Goal: Transaction & Acquisition: Purchase product/service

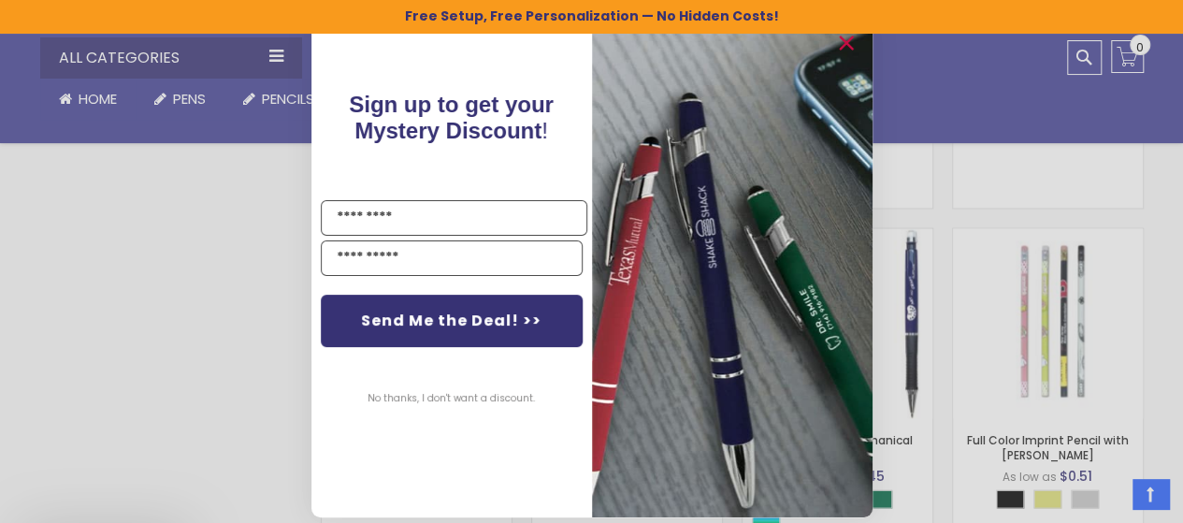
scroll to position [1597, 0]
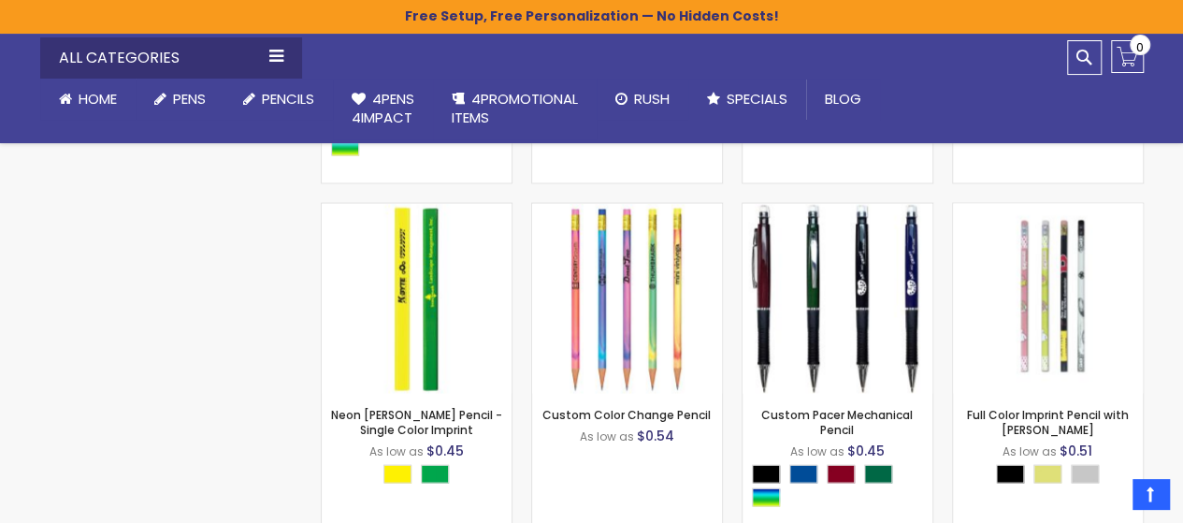
click at [125, 278] on div "Close dialog Sign up to get your Mystery Discount ! Name Email Send Me the Deal…" at bounding box center [591, 261] width 1183 height 523
click at [639, 413] on link "Custom Color Change Pencil" at bounding box center [627, 414] width 168 height 16
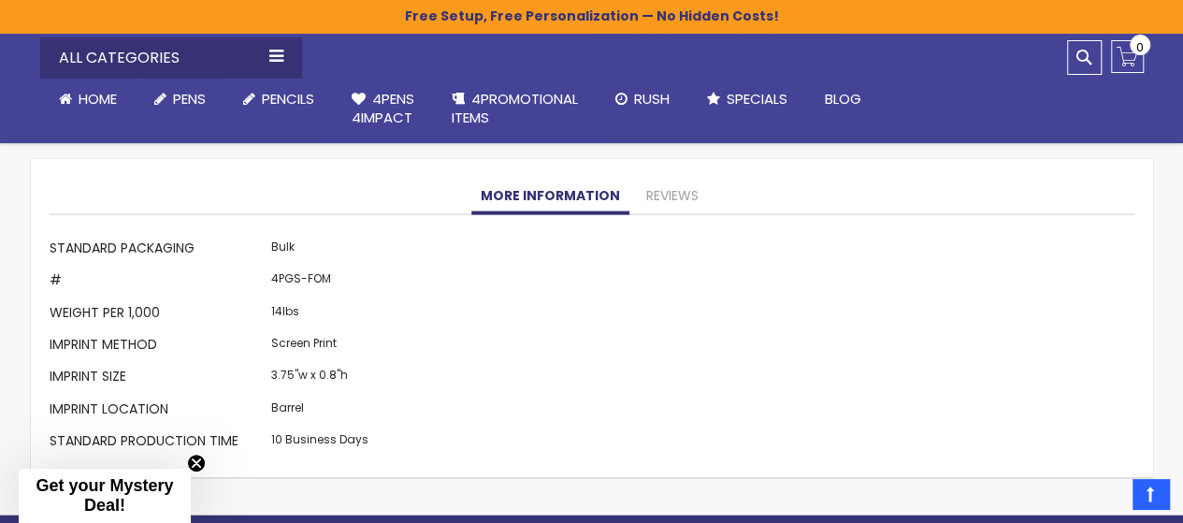
scroll to position [1917, 0]
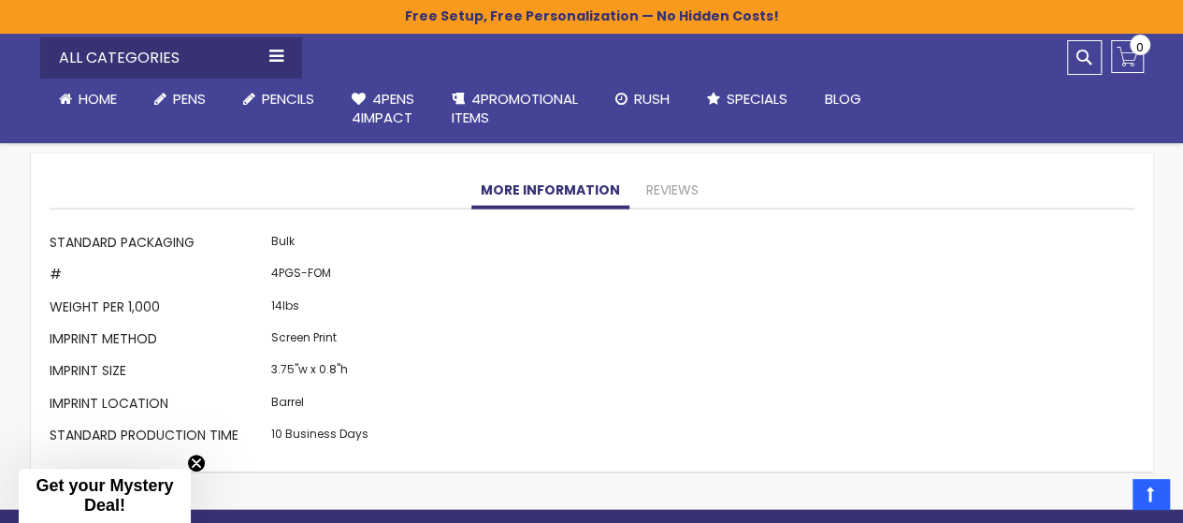
click at [549, 184] on link "More Information" at bounding box center [550, 190] width 158 height 37
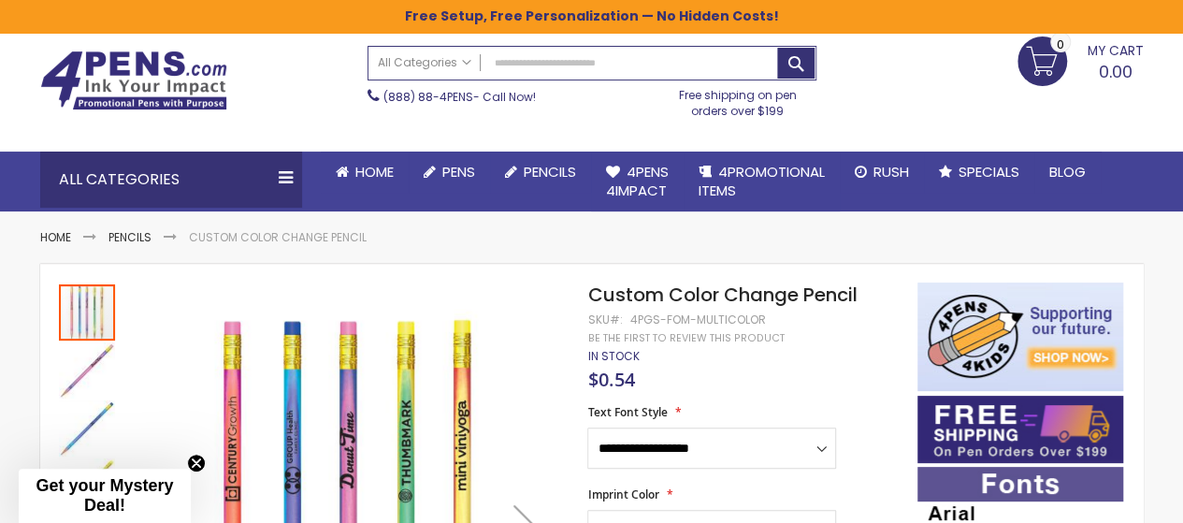
scroll to position [61, 0]
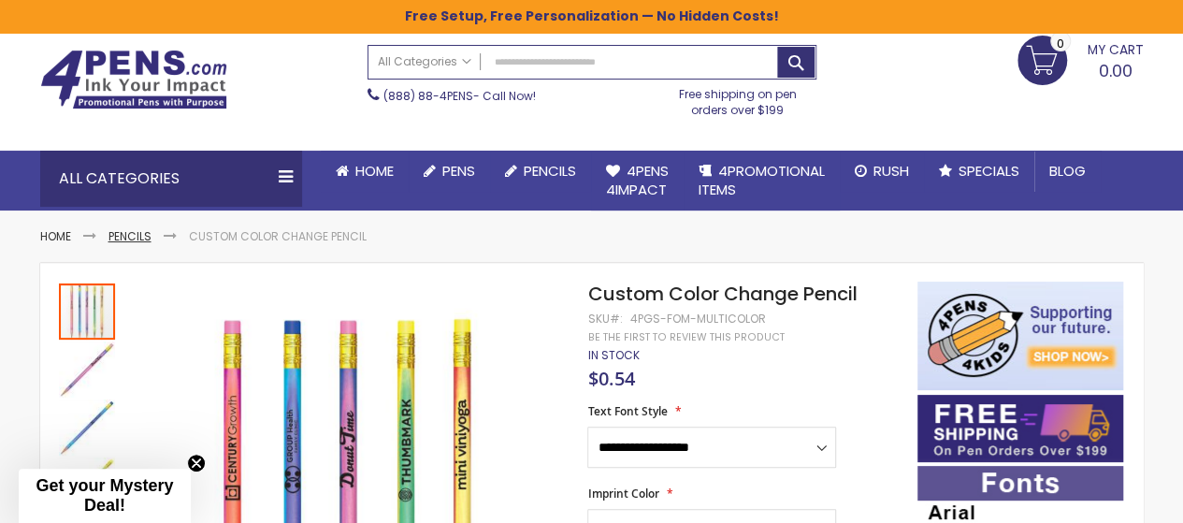
click at [127, 237] on link "Pencils" at bounding box center [130, 236] width 43 height 16
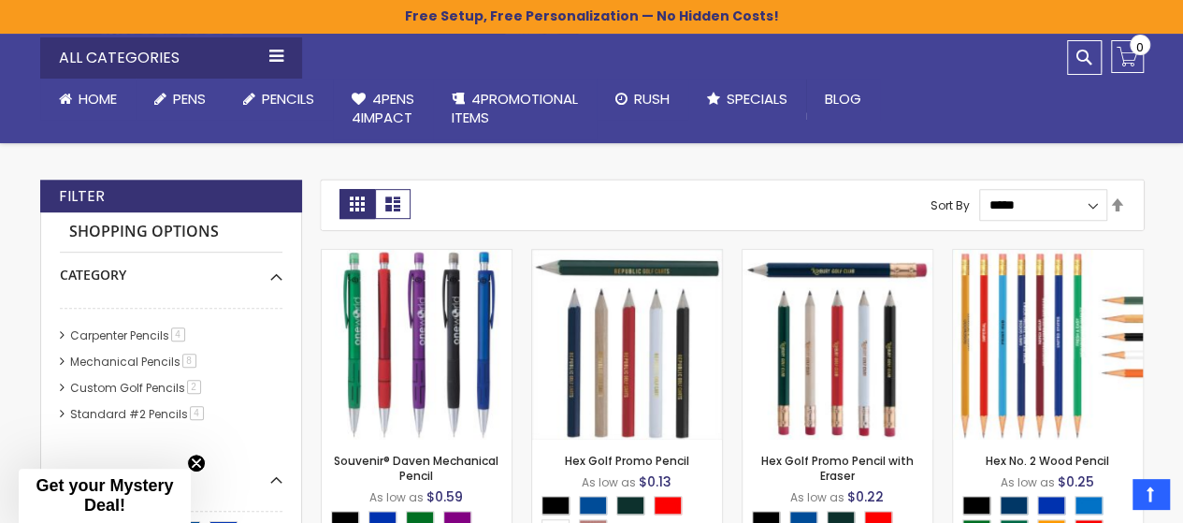
scroll to position [457, 0]
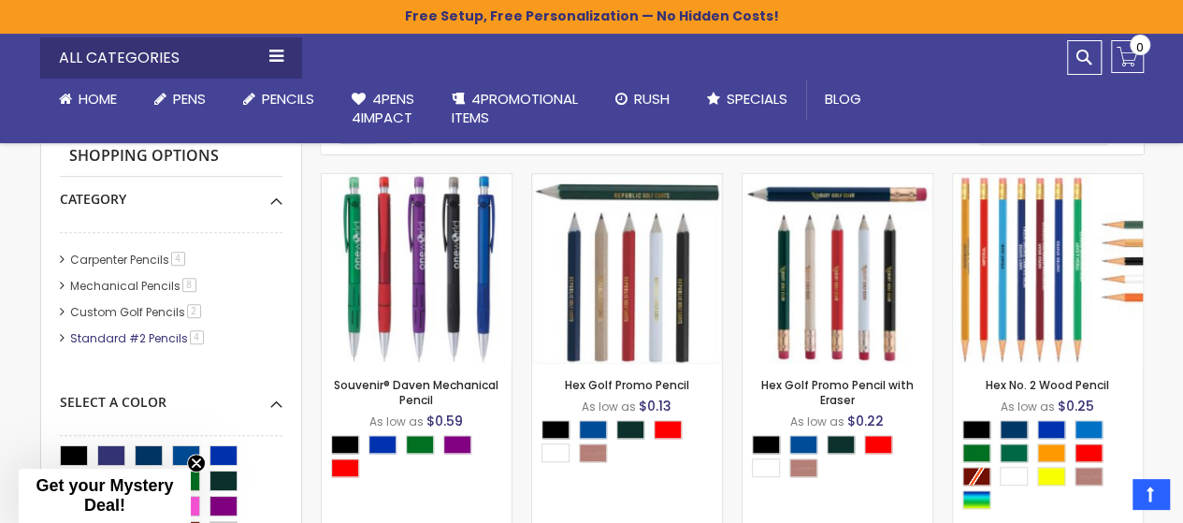
drag, startPoint x: 1197, startPoint y: 78, endPoint x: 105, endPoint y: 335, distance: 1121.6
click at [105, 335] on link "Standard #2 Pencils 4 item" at bounding box center [137, 338] width 145 height 16
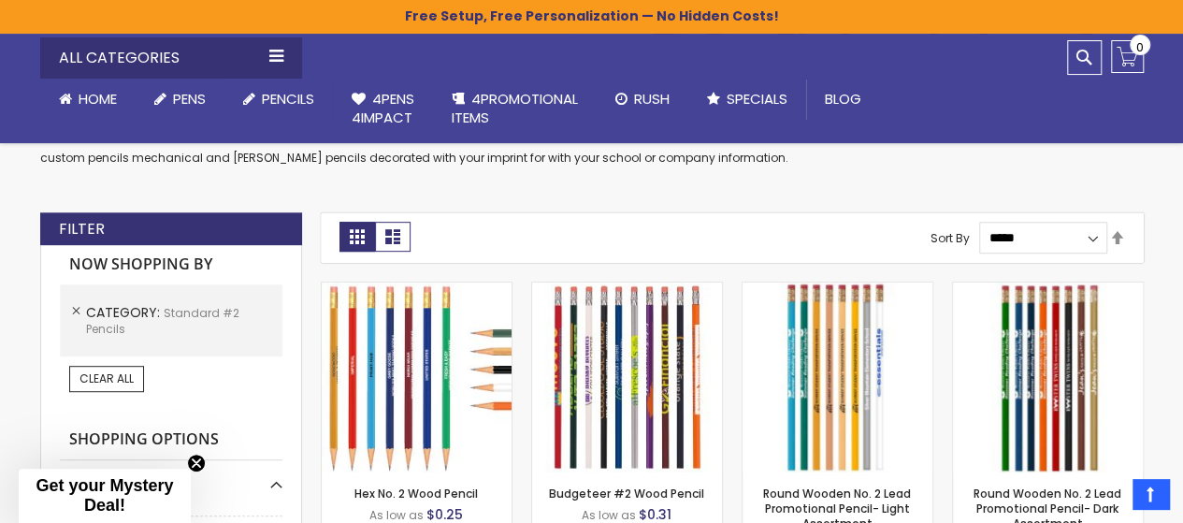
scroll to position [457, 0]
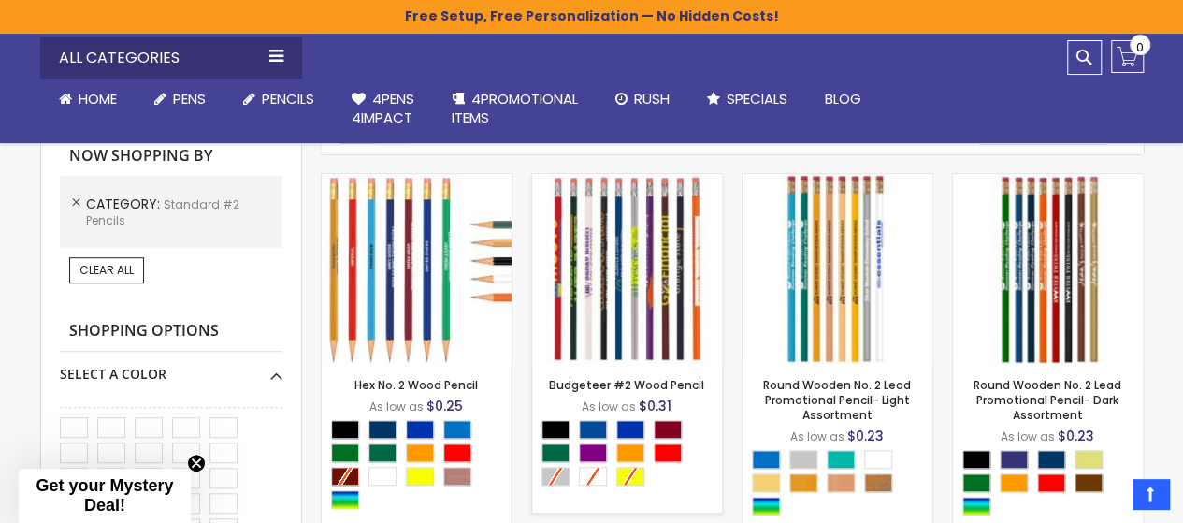
click at [643, 333] on div "- **** + Add to Cart" at bounding box center [627, 333] width 190 height 33
click at [649, 385] on link "Budgeteer #2 Wood Pencil" at bounding box center [626, 385] width 155 height 16
